Goal: Find contact information: Find contact information

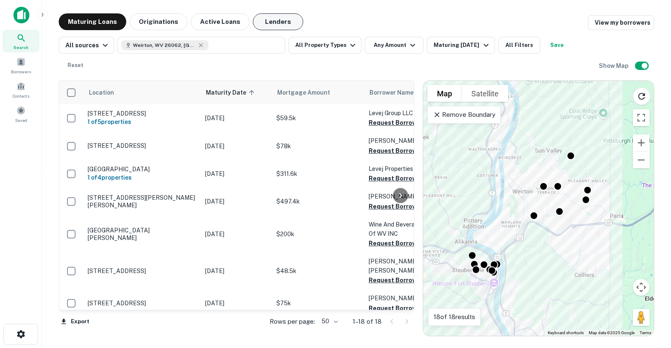
click at [270, 17] on button "Lenders" at bounding box center [278, 21] width 50 height 17
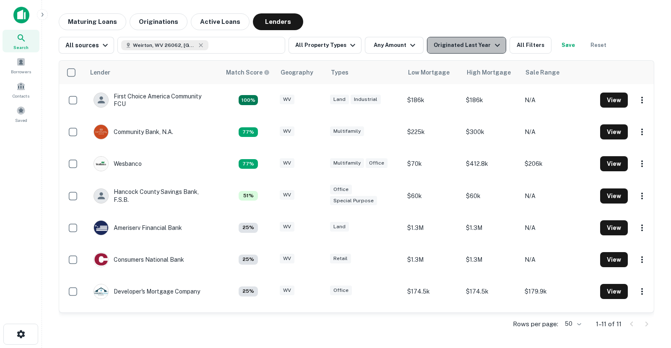
click at [492, 47] on icon "button" at bounding box center [497, 45] width 10 height 10
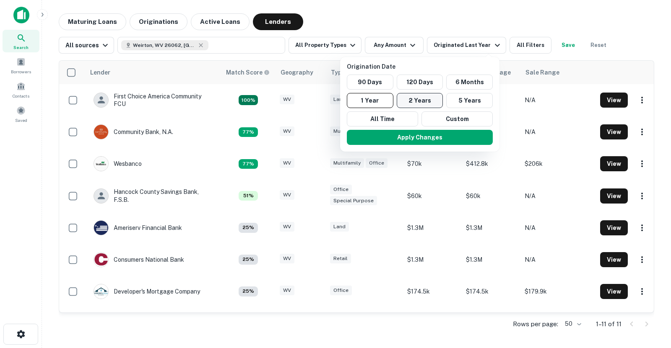
click at [424, 96] on button "2 Years" at bounding box center [419, 100] width 47 height 15
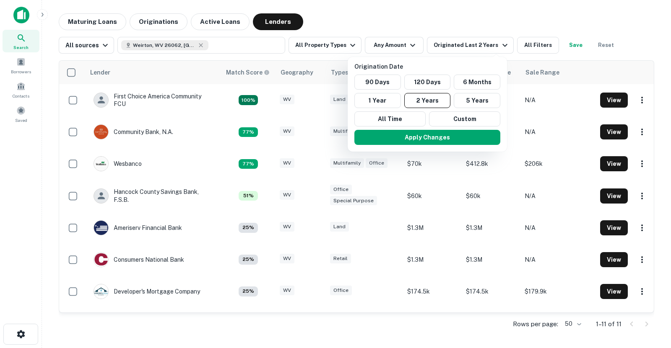
click at [453, 28] on div at bounding box center [335, 174] width 671 height 348
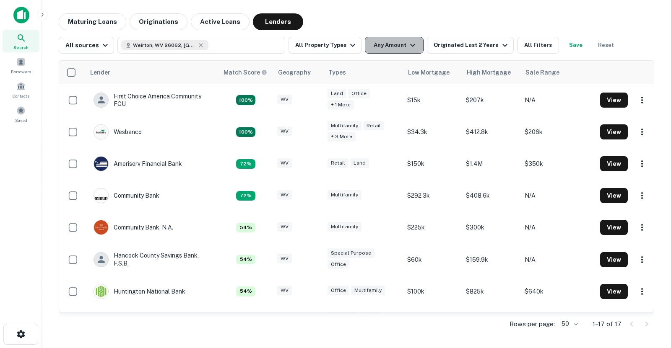
click at [398, 44] on button "Any Amount" at bounding box center [394, 45] width 59 height 17
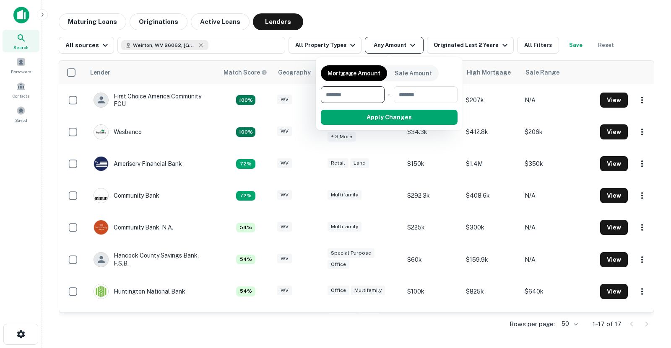
click at [398, 44] on div at bounding box center [335, 174] width 671 height 348
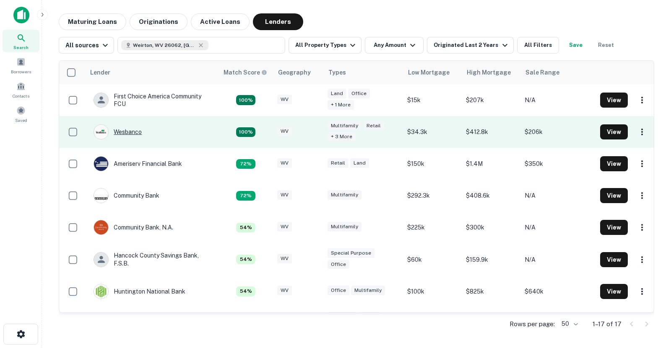
click at [135, 133] on div "Wesbanco" at bounding box center [117, 131] width 48 height 15
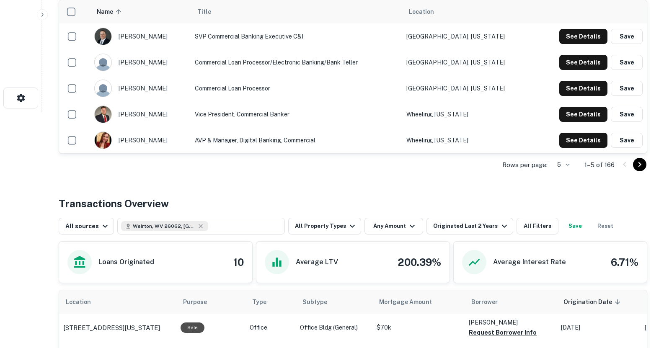
scroll to position [230, 0]
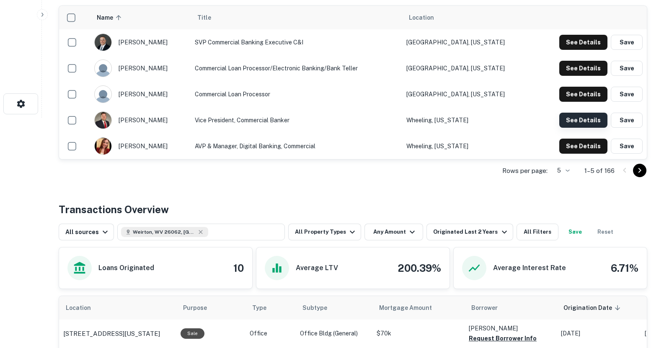
click at [573, 122] on button "See Details" at bounding box center [583, 120] width 48 height 15
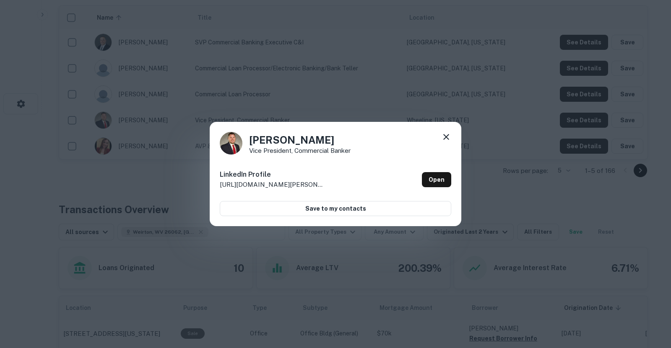
click at [447, 135] on icon at bounding box center [446, 137] width 10 height 10
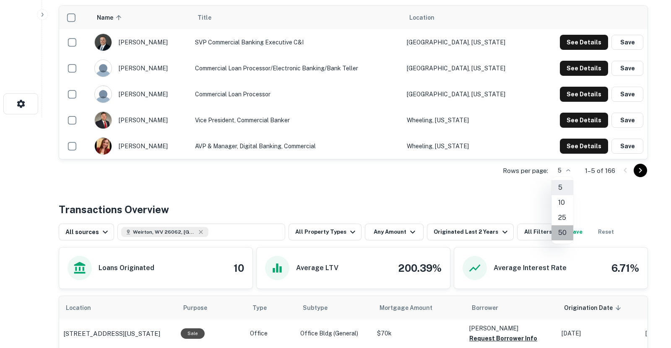
click at [564, 228] on li "50" at bounding box center [562, 232] width 22 height 15
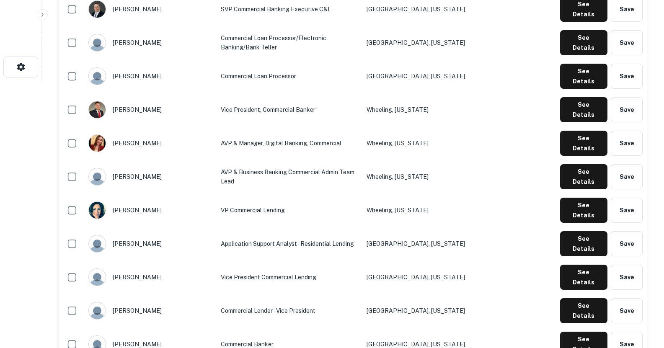
scroll to position [269, 0]
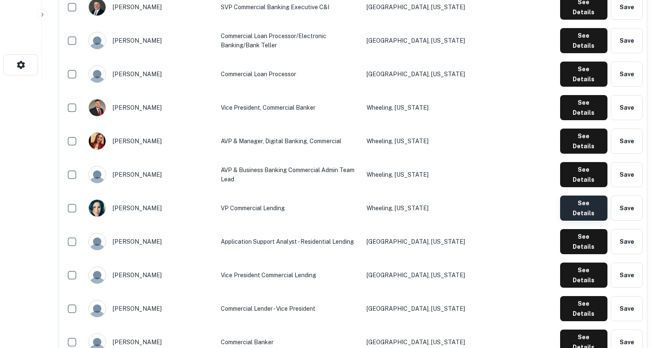
click at [575, 196] on button "See Details" at bounding box center [583, 208] width 47 height 25
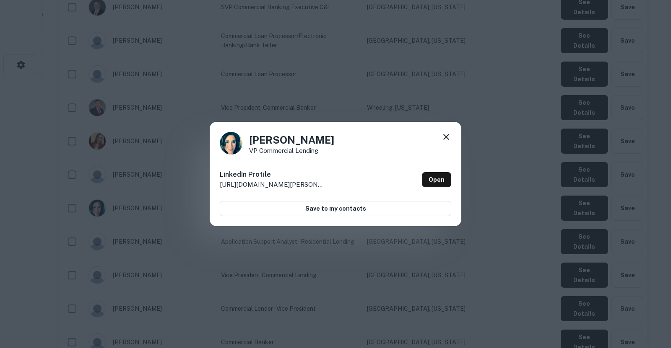
click at [447, 133] on icon at bounding box center [446, 137] width 10 height 10
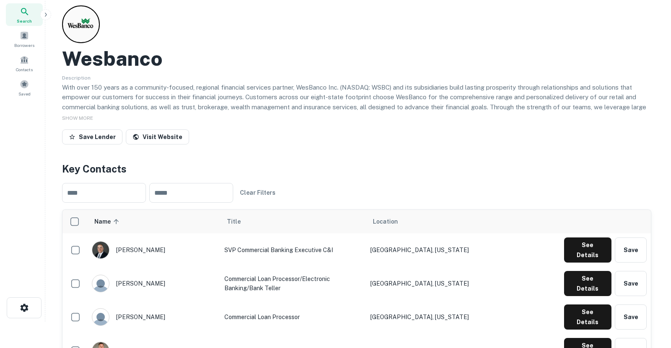
scroll to position [0, 0]
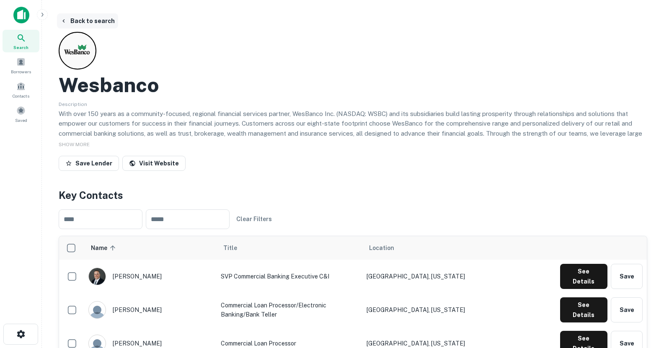
click at [93, 22] on button "Back to search" at bounding box center [87, 20] width 61 height 15
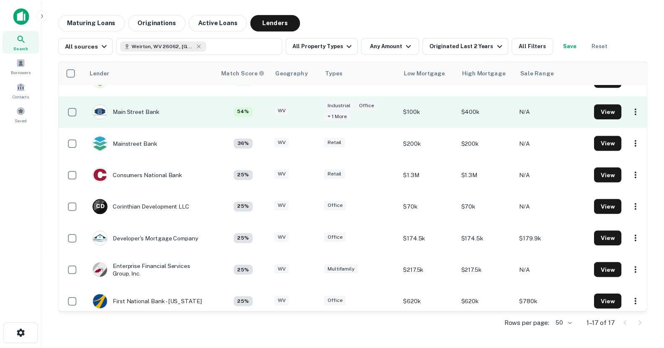
scroll to position [212, 0]
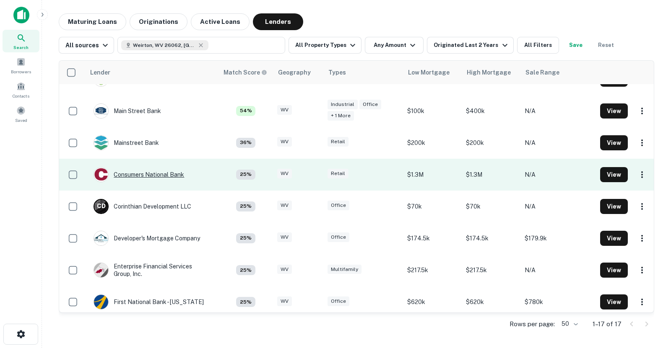
click at [168, 178] on div "Consumers National Bank" at bounding box center [138, 174] width 91 height 15
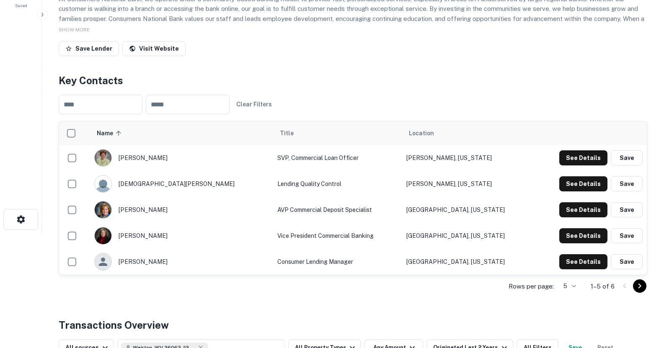
scroll to position [117, 0]
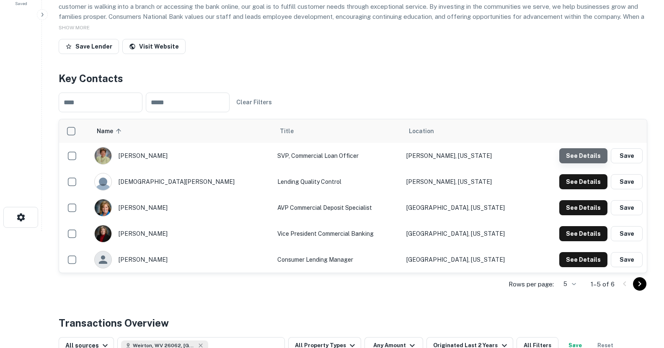
click at [585, 155] on button "See Details" at bounding box center [583, 155] width 48 height 15
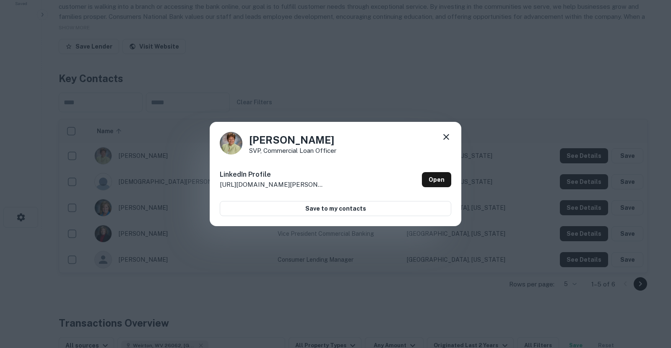
click at [447, 135] on icon at bounding box center [446, 137] width 10 height 10
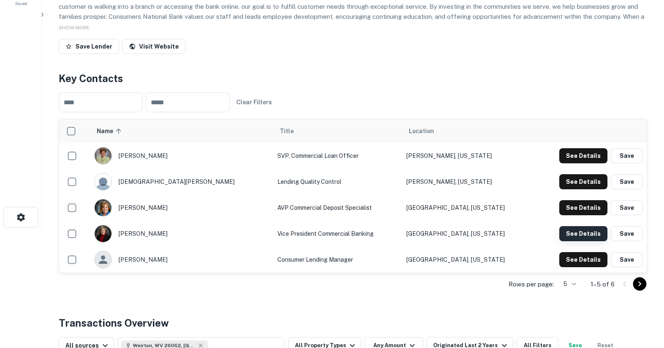
click at [575, 236] on button "See Details" at bounding box center [583, 233] width 48 height 15
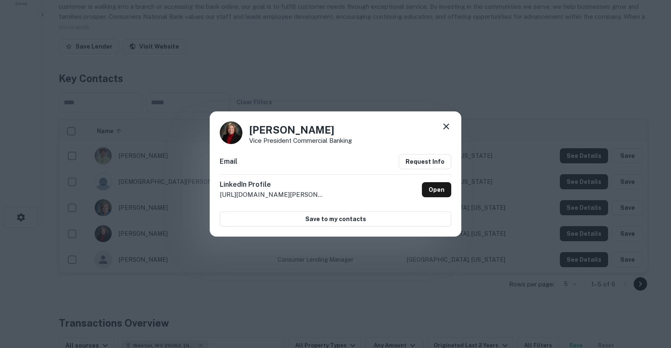
click at [447, 123] on icon at bounding box center [446, 127] width 10 height 10
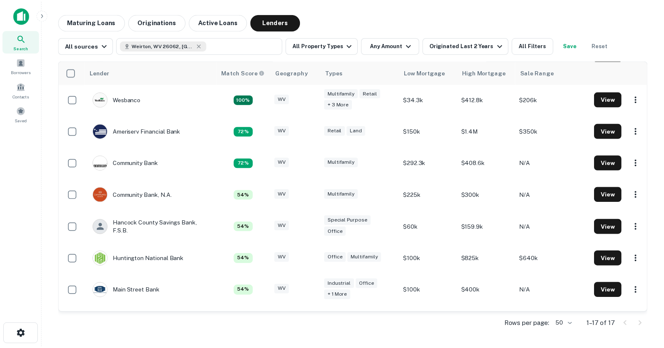
scroll to position [32, 0]
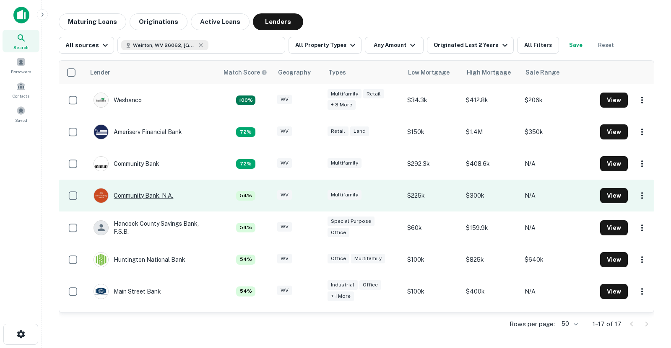
click at [150, 201] on div "Community Bank, N.a." at bounding box center [133, 195] width 80 height 15
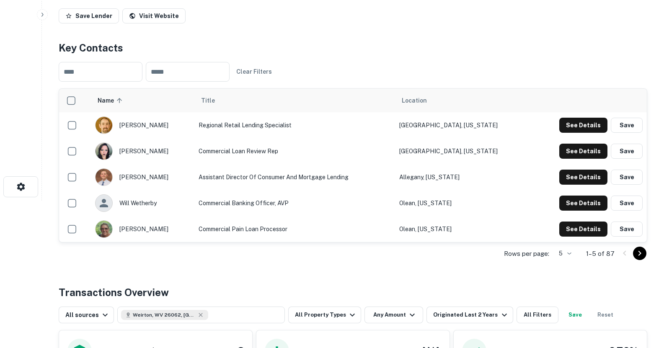
scroll to position [148, 0]
click at [575, 200] on body "Search Borrowers Contacts Saved Back to search Community Bank, N.a. Description…" at bounding box center [332, 26] width 664 height 348
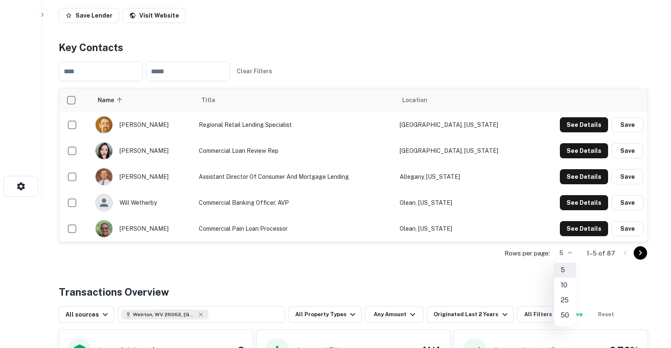
click at [572, 315] on li "50" at bounding box center [565, 315] width 22 height 15
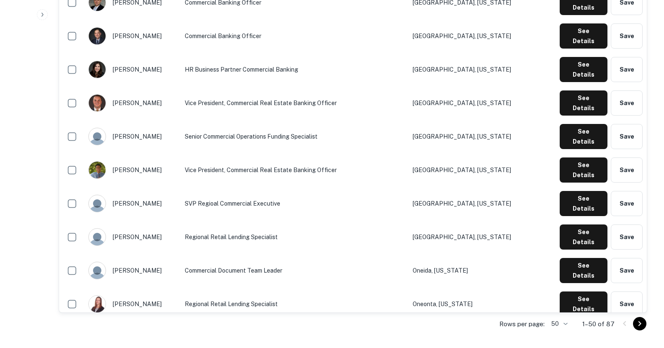
scroll to position [1322, 0]
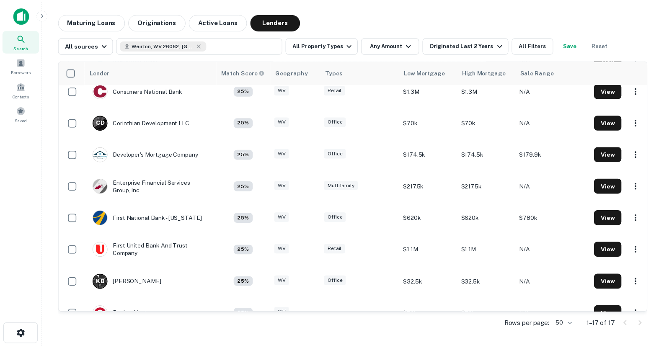
scroll to position [313, 0]
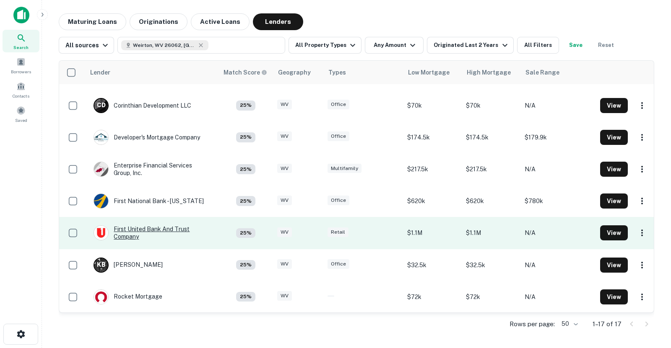
click at [170, 230] on div "First United Bank And Trust Company" at bounding box center [151, 232] width 117 height 15
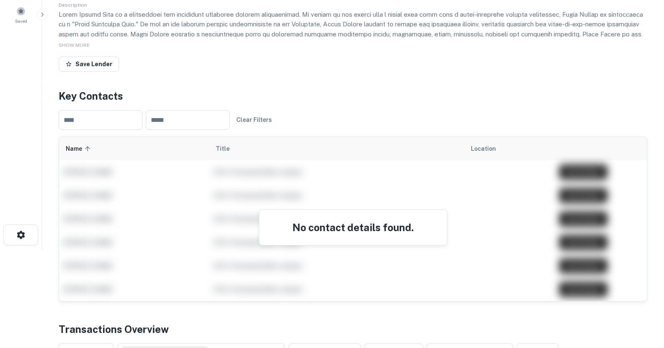
scroll to position [102, 0]
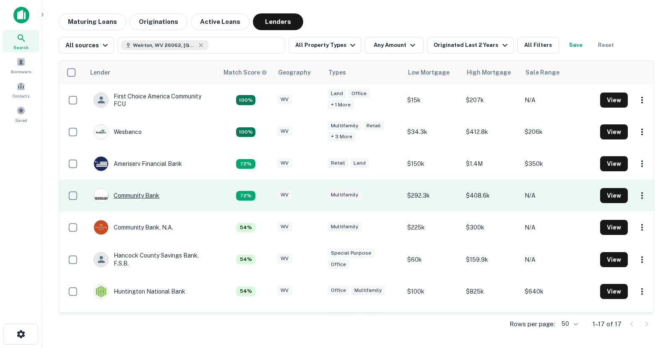
click at [148, 193] on div "Community Bank" at bounding box center [126, 195] width 66 height 15
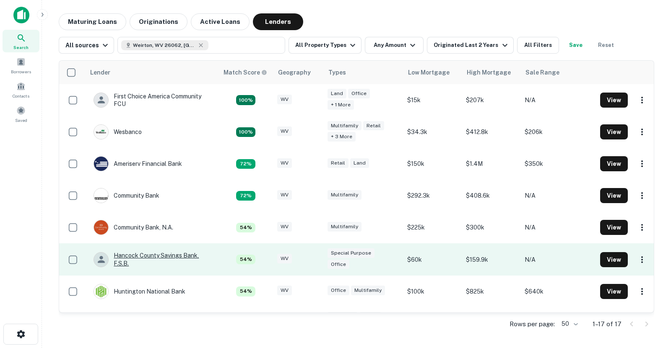
click at [177, 258] on div "Hancock County Savings Bank, F.s.b." at bounding box center [151, 259] width 117 height 15
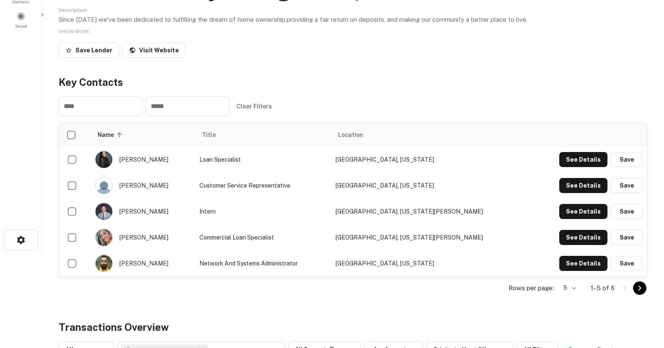
scroll to position [97, 0]
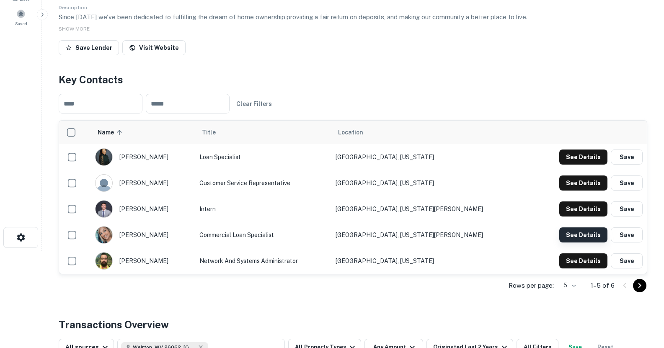
click at [575, 233] on button "See Details" at bounding box center [583, 235] width 48 height 15
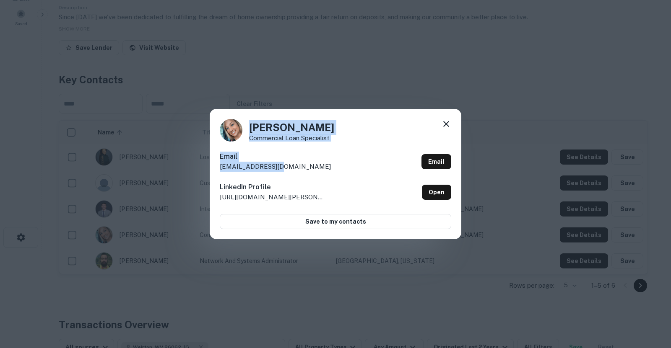
drag, startPoint x: 284, startPoint y: 168, endPoint x: 231, endPoint y: 132, distance: 63.9
click at [231, 132] on div "[PERSON_NAME] Commercial Loan Specialist Email [EMAIL_ADDRESS][DOMAIN_NAME] Ema…" at bounding box center [335, 174] width 251 height 130
copy div "[PERSON_NAME] Commercial Loan Specialist Email [EMAIL_ADDRESS][DOMAIN_NAME]"
click at [442, 124] on icon at bounding box center [446, 124] width 10 height 10
